Goal: Information Seeking & Learning: Learn about a topic

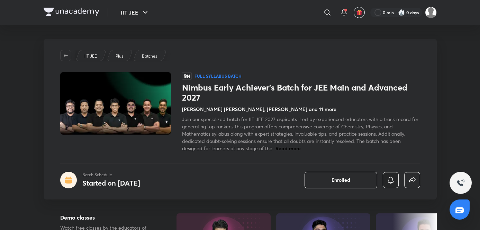
click at [396, 179] on button "button" at bounding box center [391, 180] width 16 height 16
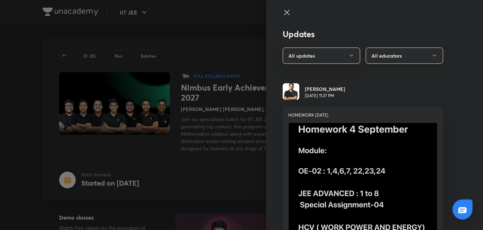
click at [397, 60] on button "All educators" at bounding box center [405, 55] width 78 height 16
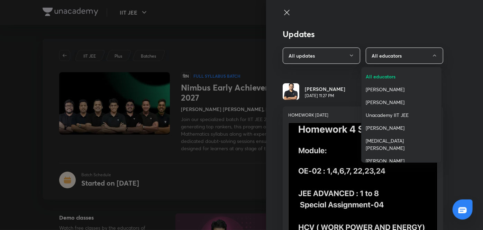
scroll to position [64, 0]
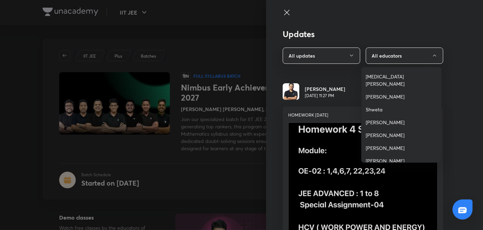
click at [333, 124] on div at bounding box center [241, 115] width 483 height 230
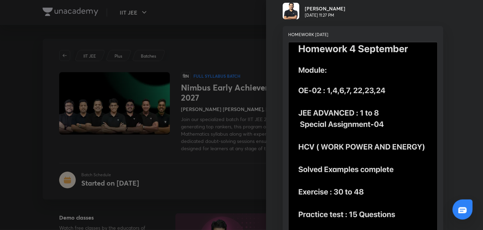
scroll to position [0, 0]
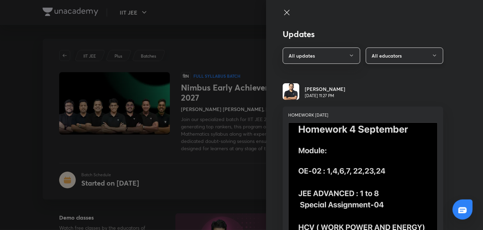
click at [380, 52] on button "All educators" at bounding box center [405, 55] width 78 height 16
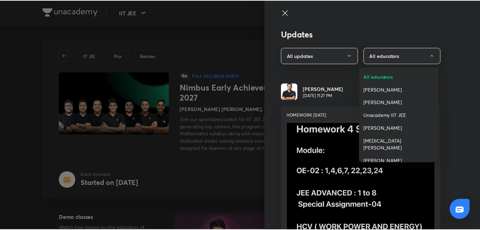
scroll to position [64, 0]
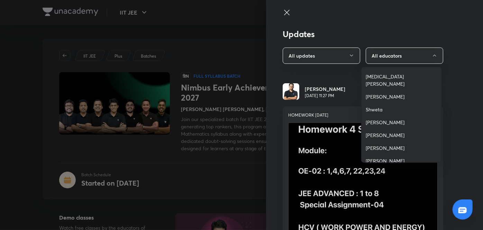
click at [373, 131] on span "[PERSON_NAME]" at bounding box center [402, 134] width 72 height 7
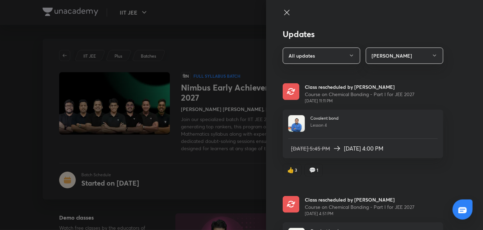
click at [286, 17] on div at bounding box center [363, 18] width 161 height 21
click at [283, 10] on icon at bounding box center [287, 12] width 8 height 8
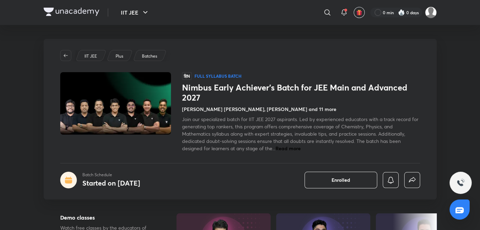
click at [291, 145] on span "Read more" at bounding box center [288, 148] width 25 height 7
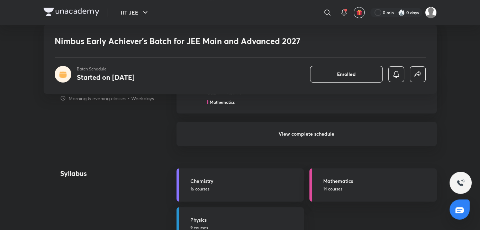
scroll to position [759, 0]
click at [232, 194] on link "Chemistry 16 courses" at bounding box center [240, 184] width 127 height 33
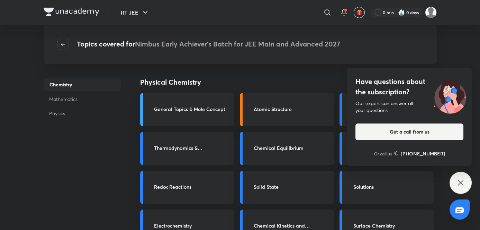
click at [457, 185] on icon at bounding box center [461, 182] width 8 height 8
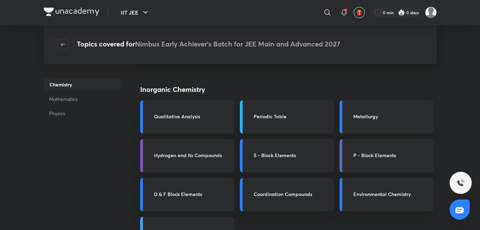
scroll to position [206, 0]
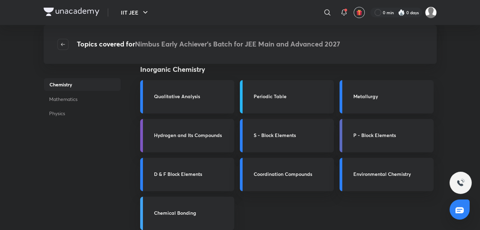
click at [253, 107] on link "Periodic Table" at bounding box center [287, 96] width 94 height 33
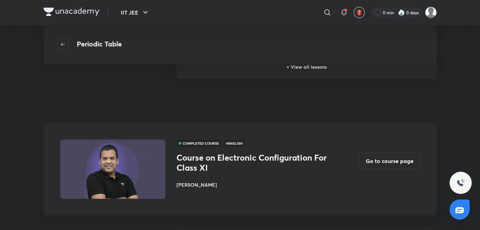
scroll to position [273, 0]
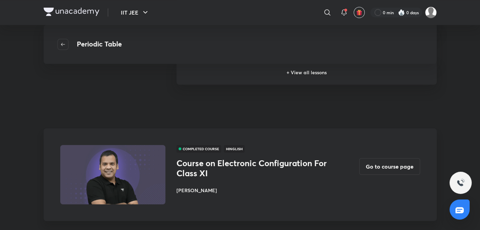
click at [205, 77] on h6 "+ View all lessons" at bounding box center [307, 72] width 260 height 24
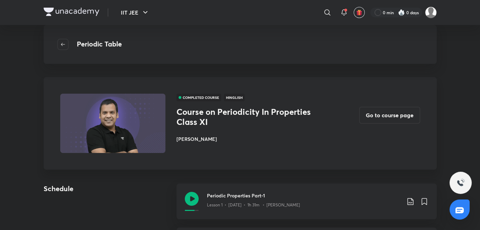
drag, startPoint x: 205, startPoint y: 77, endPoint x: 228, endPoint y: 134, distance: 61.2
click at [228, 134] on div "COMPLETED COURSE Hinglish Course on Periodicity In Properties Class XI Piyush M…" at bounding box center [254, 122] width 155 height 59
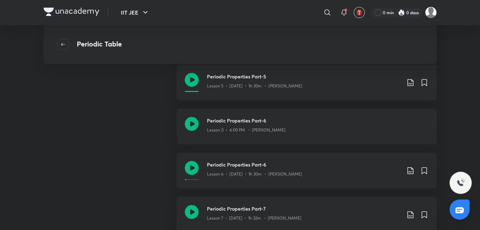
scroll to position [294, 0]
click at [220, 222] on div "Periodic Properties Part-7 Lesson 7 • Jun 23 • 1h 32m • Piyush Maheshwari" at bounding box center [304, 214] width 194 height 19
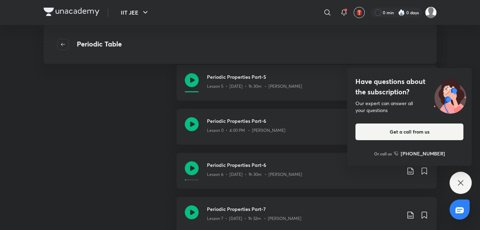
click at [458, 189] on div "Have questions about the subscription? Our expert can answer all your questions…" at bounding box center [461, 182] width 22 height 22
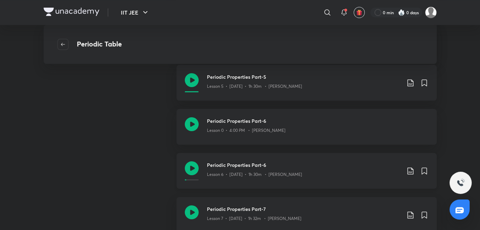
click at [304, 179] on div "Periodic Properties Part-6 Lesson 6 • Jun 20 • 1h 30m • Piyush Maheshwari" at bounding box center [304, 170] width 194 height 19
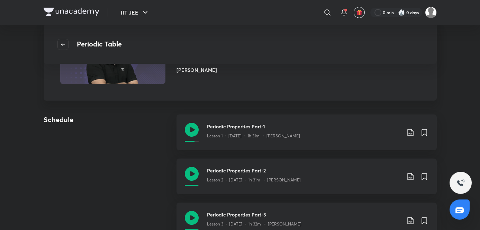
scroll to position [0, 0]
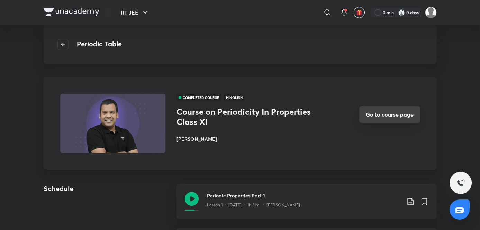
click at [406, 119] on button "Go to course page" at bounding box center [389, 114] width 61 height 17
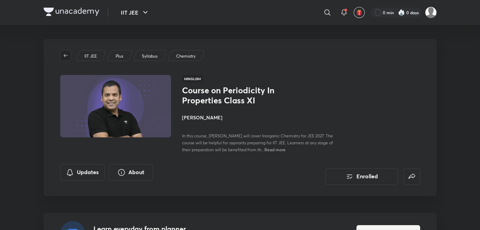
click at [62, 51] on button "button" at bounding box center [65, 55] width 11 height 11
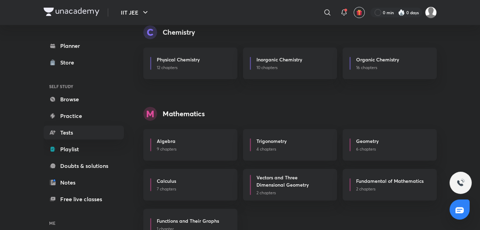
scroll to position [49, 0]
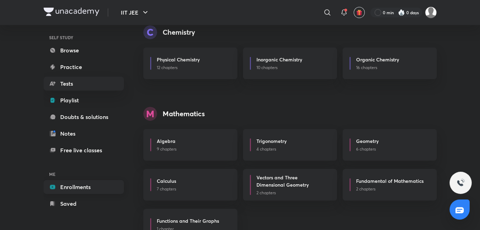
click at [59, 189] on link "Enrollments" at bounding box center [84, 187] width 80 height 14
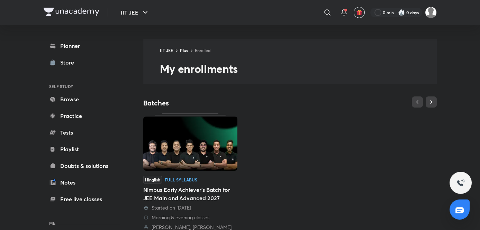
click at [183, 182] on div "Hinglish Full Syllabus" at bounding box center [190, 180] width 94 height 8
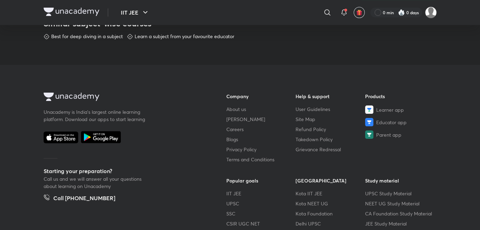
scroll to position [434, 0]
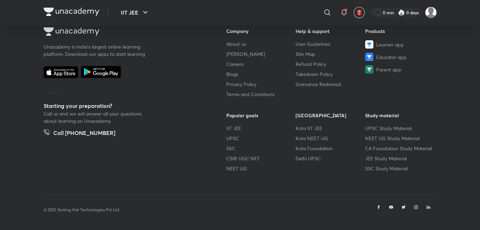
click at [380, 177] on iframe at bounding box center [240, 115] width 480 height 230
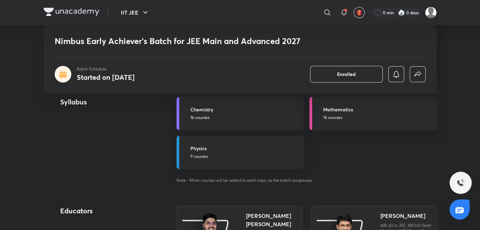
scroll to position [823, 0]
click at [236, 112] on h5 "Chemistry" at bounding box center [244, 108] width 109 height 7
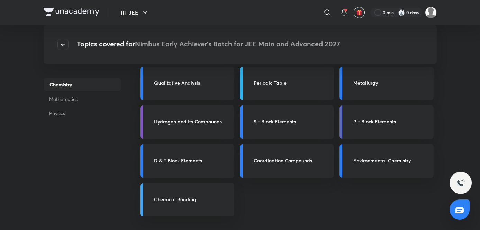
scroll to position [221, 0]
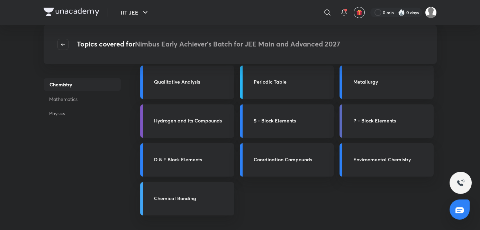
drag, startPoint x: 230, startPoint y: 163, endPoint x: 255, endPoint y: 194, distance: 39.6
click at [255, 194] on div "Physical Chemistry General Topics & Mole Concept Atomic Structure Gaseous State…" at bounding box center [288, 173] width 296 height 635
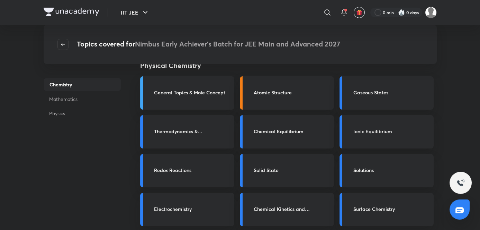
scroll to position [0, 0]
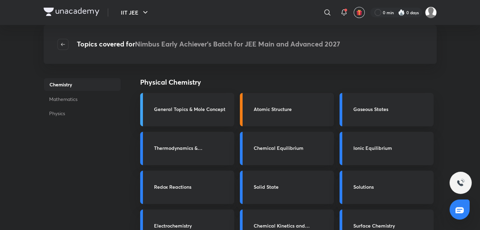
click at [259, 119] on link "Atomic Structure" at bounding box center [287, 109] width 94 height 33
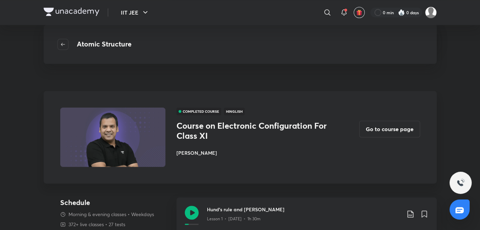
scroll to position [618, 0]
click at [381, 123] on button "Go to course page" at bounding box center [389, 128] width 61 height 17
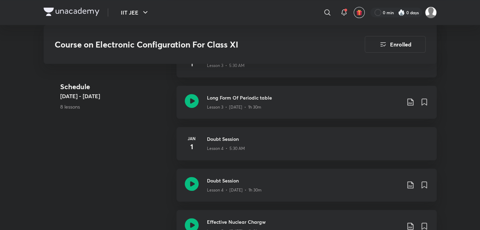
scroll to position [603, 0]
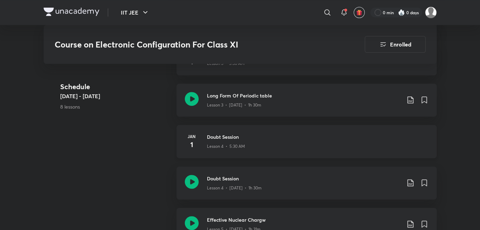
click at [216, 140] on div "Lesson 4 • 5:30 AM" at bounding box center [318, 144] width 222 height 9
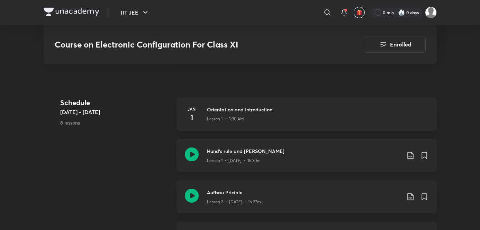
scroll to position [381, 0]
click at [225, 157] on div "Lesson 1 • [DATE] • 1h 30m" at bounding box center [304, 159] width 194 height 9
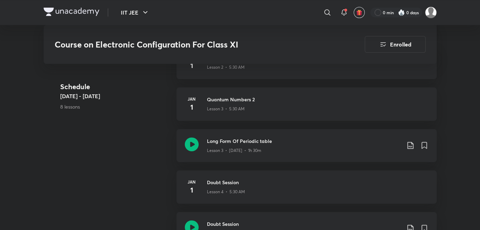
scroll to position [557, 0]
click at [219, 154] on div "Long Form Of Periodic table Lesson 3 • [DATE] • 1h 30m" at bounding box center [307, 145] width 260 height 33
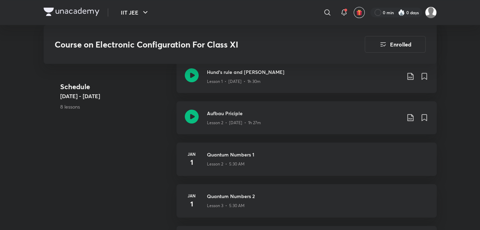
scroll to position [462, 0]
click at [240, 114] on h3 "Aufbau Priciple" at bounding box center [304, 112] width 194 height 7
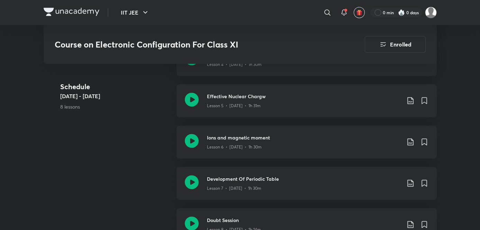
scroll to position [726, 0]
click at [226, 132] on div "Ions and magnetic moment Lesson 6 • [DATE] • 1h 30m" at bounding box center [307, 141] width 260 height 33
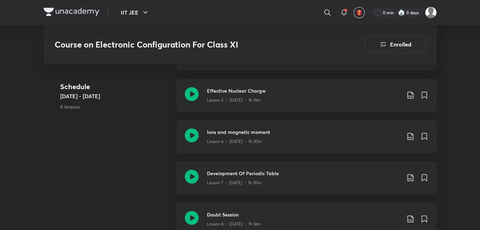
scroll to position [731, 0]
click at [228, 211] on h3 "Doubt Session" at bounding box center [304, 214] width 194 height 7
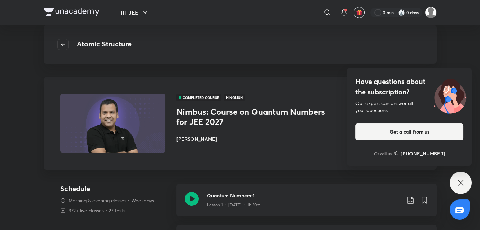
click at [458, 184] on icon at bounding box center [461, 182] width 8 height 8
